Goal: Obtain resource: Obtain resource

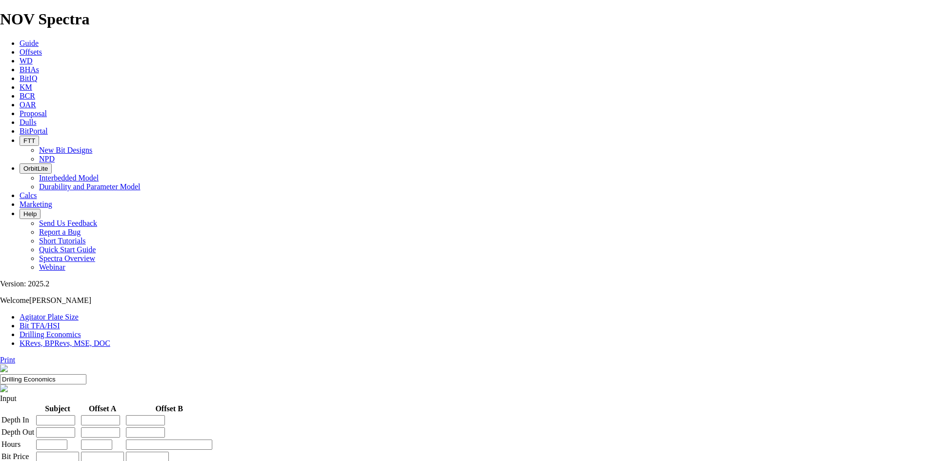
click at [42, 48] on span "Offsets" at bounding box center [31, 52] width 22 height 8
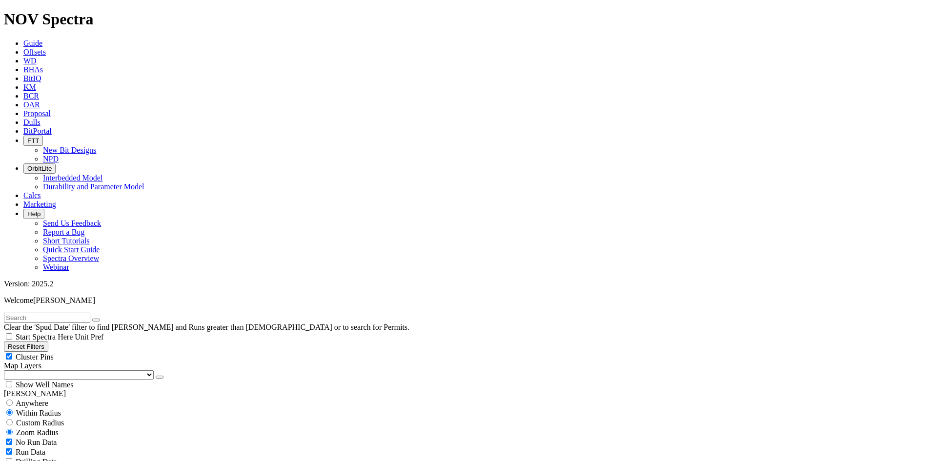
scroll to position [293, 0]
type input "7"
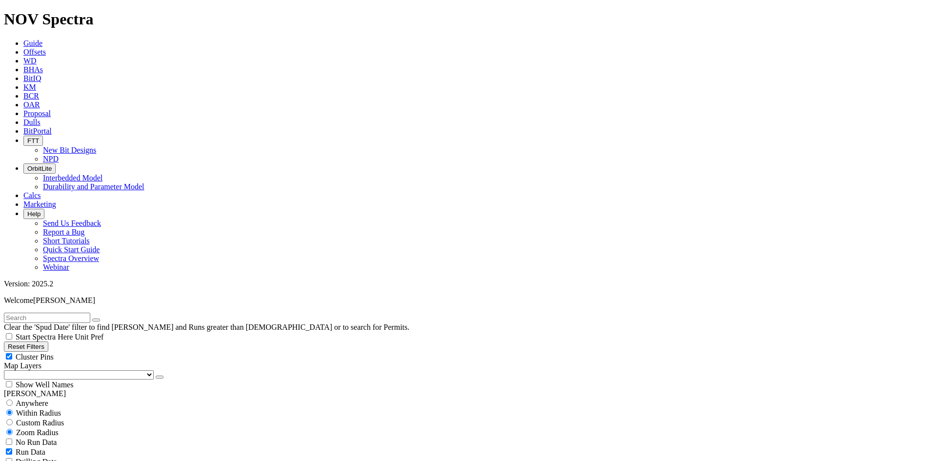
checkbox input "false"
type input "8.5"
